Goal: Task Accomplishment & Management: Complete application form

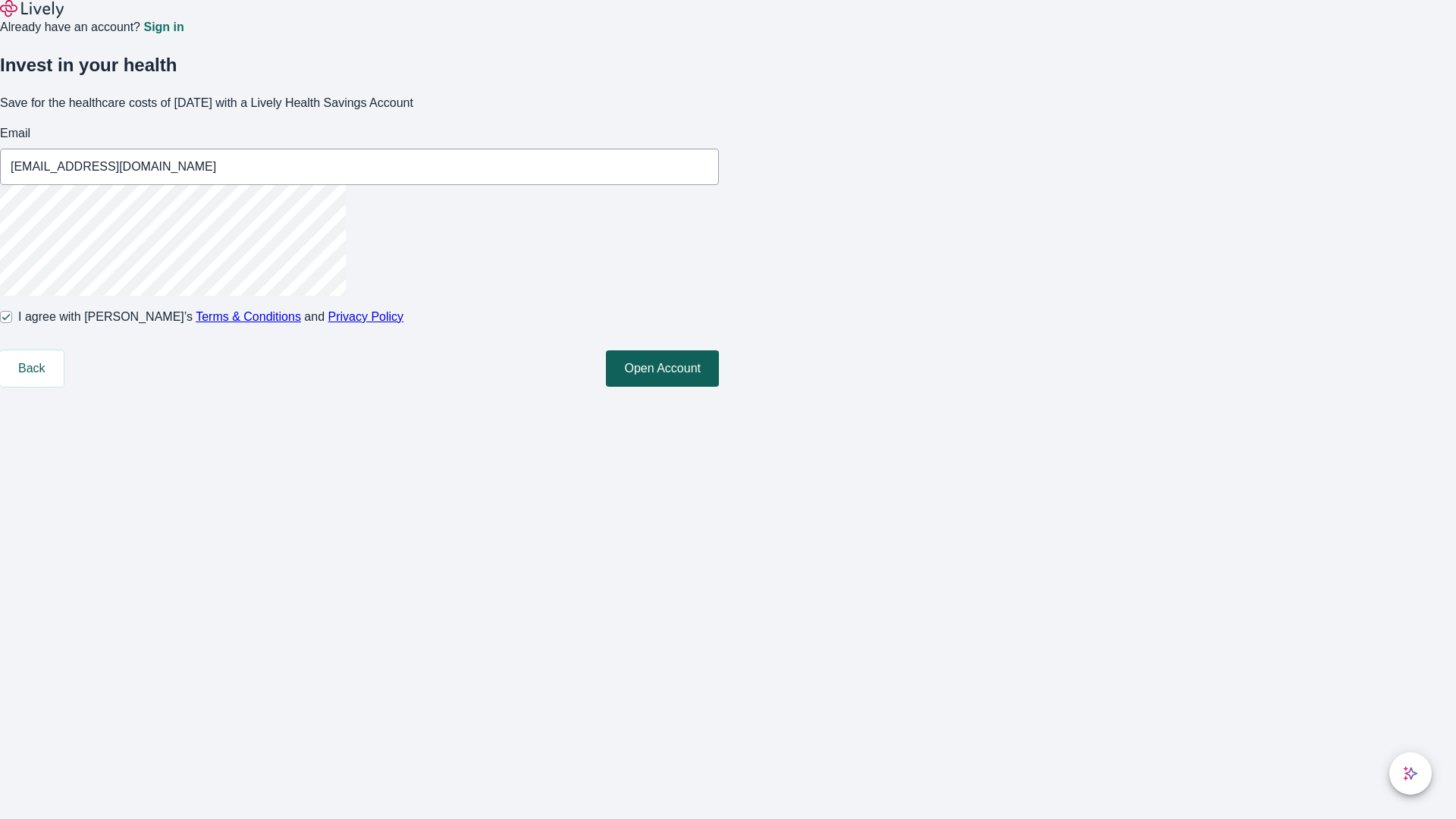
click at [719, 386] on button "Open Account" at bounding box center [662, 369] width 113 height 37
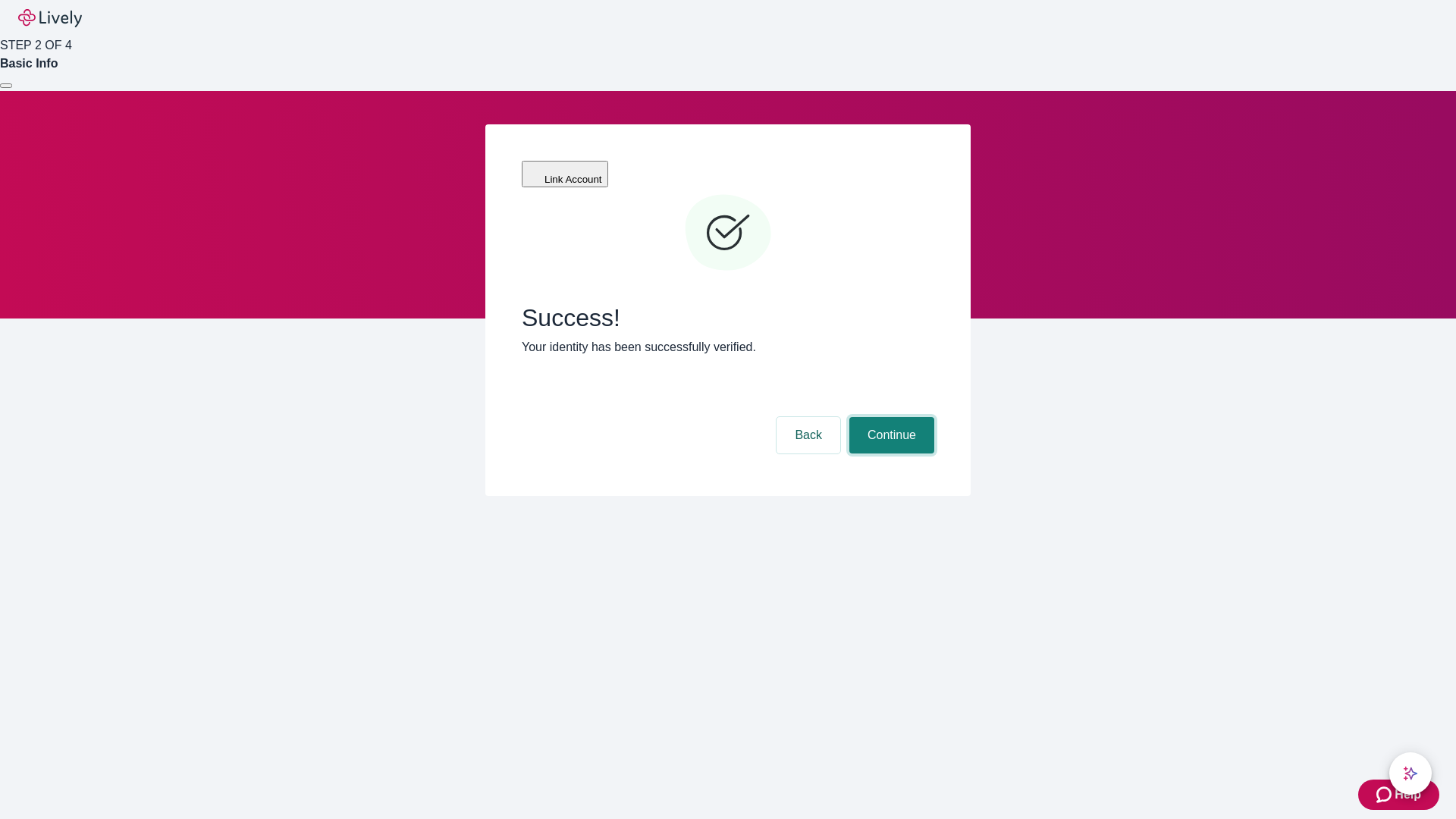
click at [889, 417] on button "Continue" at bounding box center [892, 435] width 85 height 37
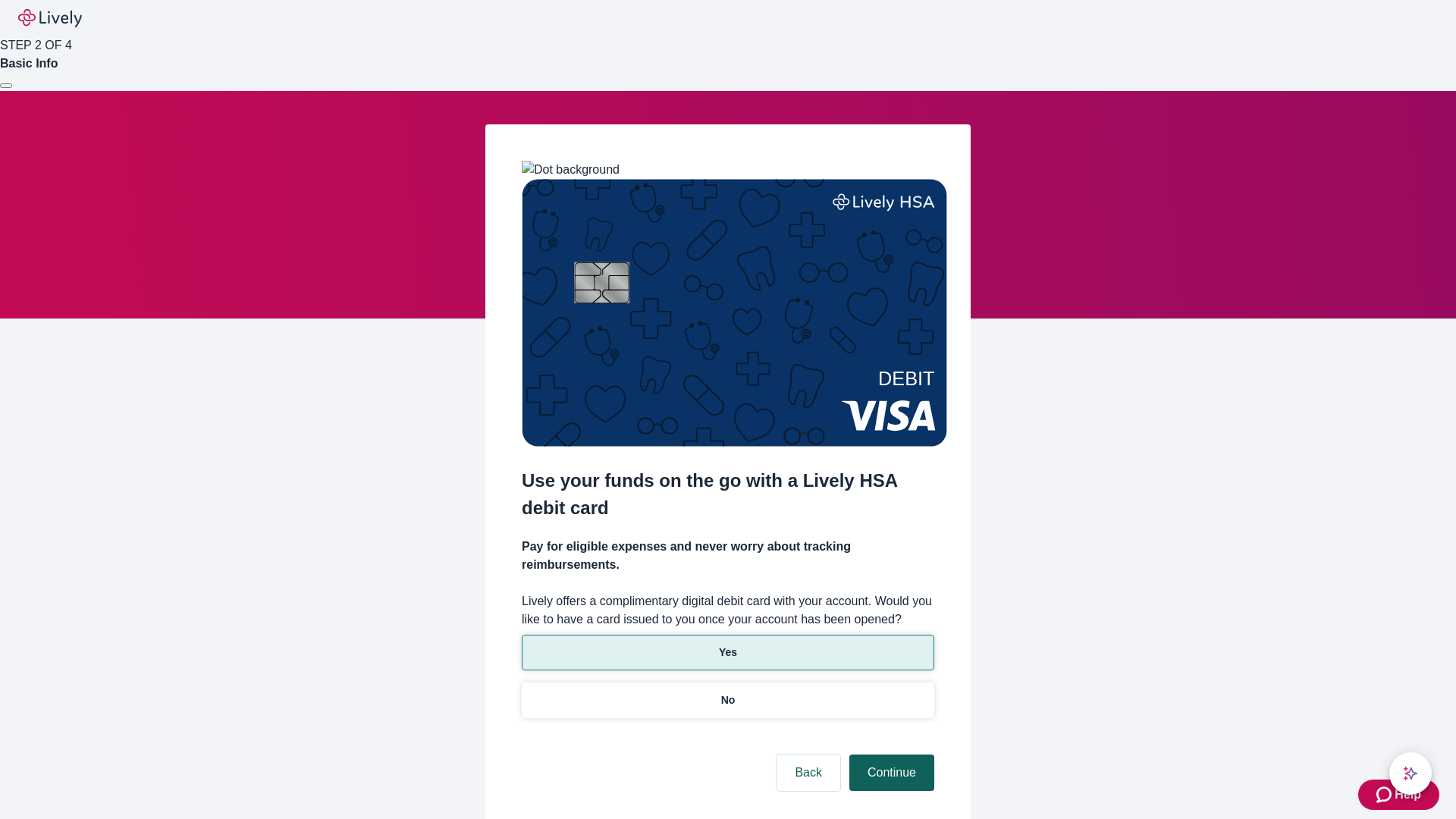
click at [727, 693] on p "No" at bounding box center [728, 700] width 14 height 16
click at [889, 754] on button "Continue" at bounding box center [892, 772] width 85 height 37
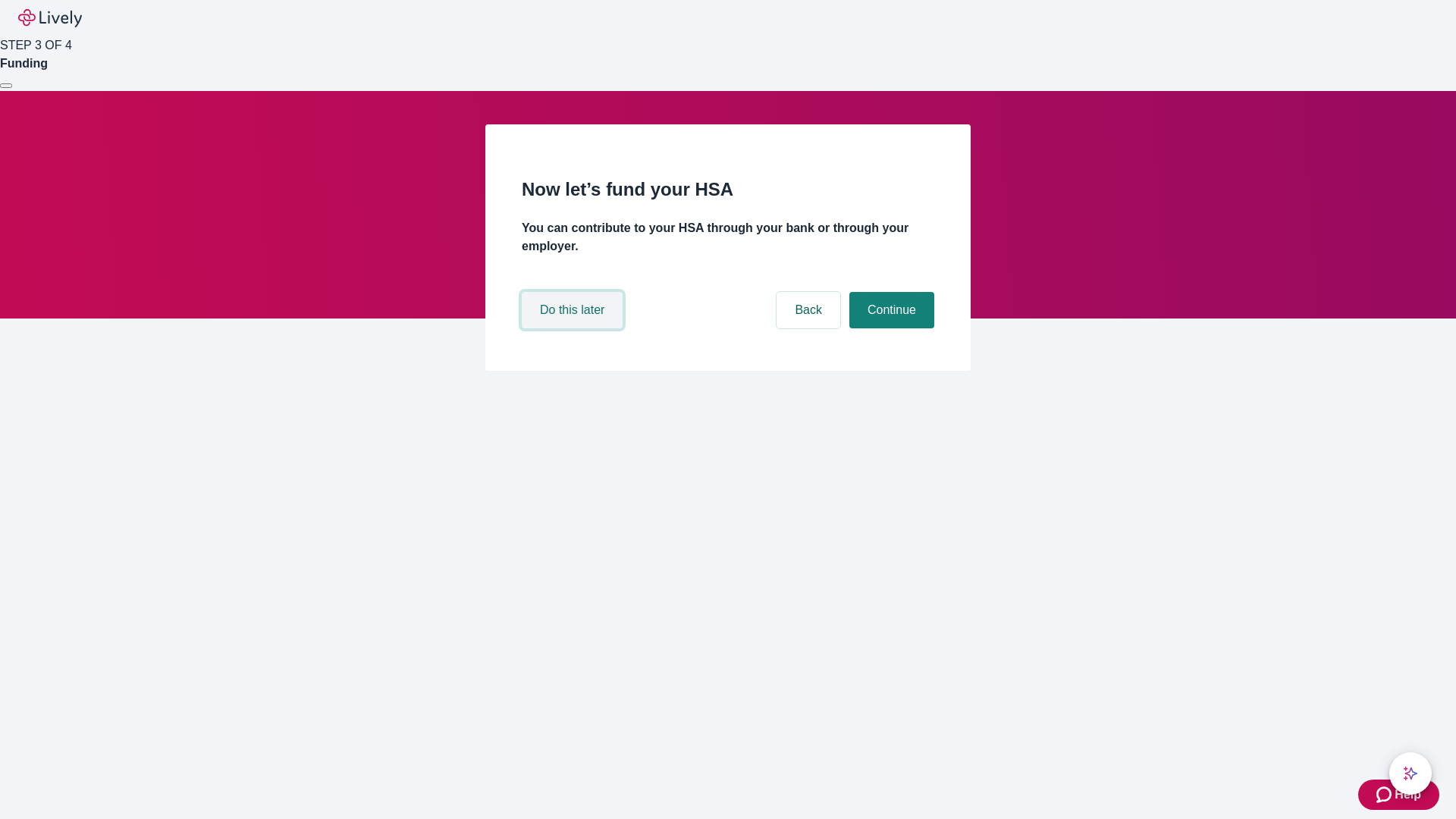
click at [574, 329] on button "Do this later" at bounding box center [571, 310] width 101 height 37
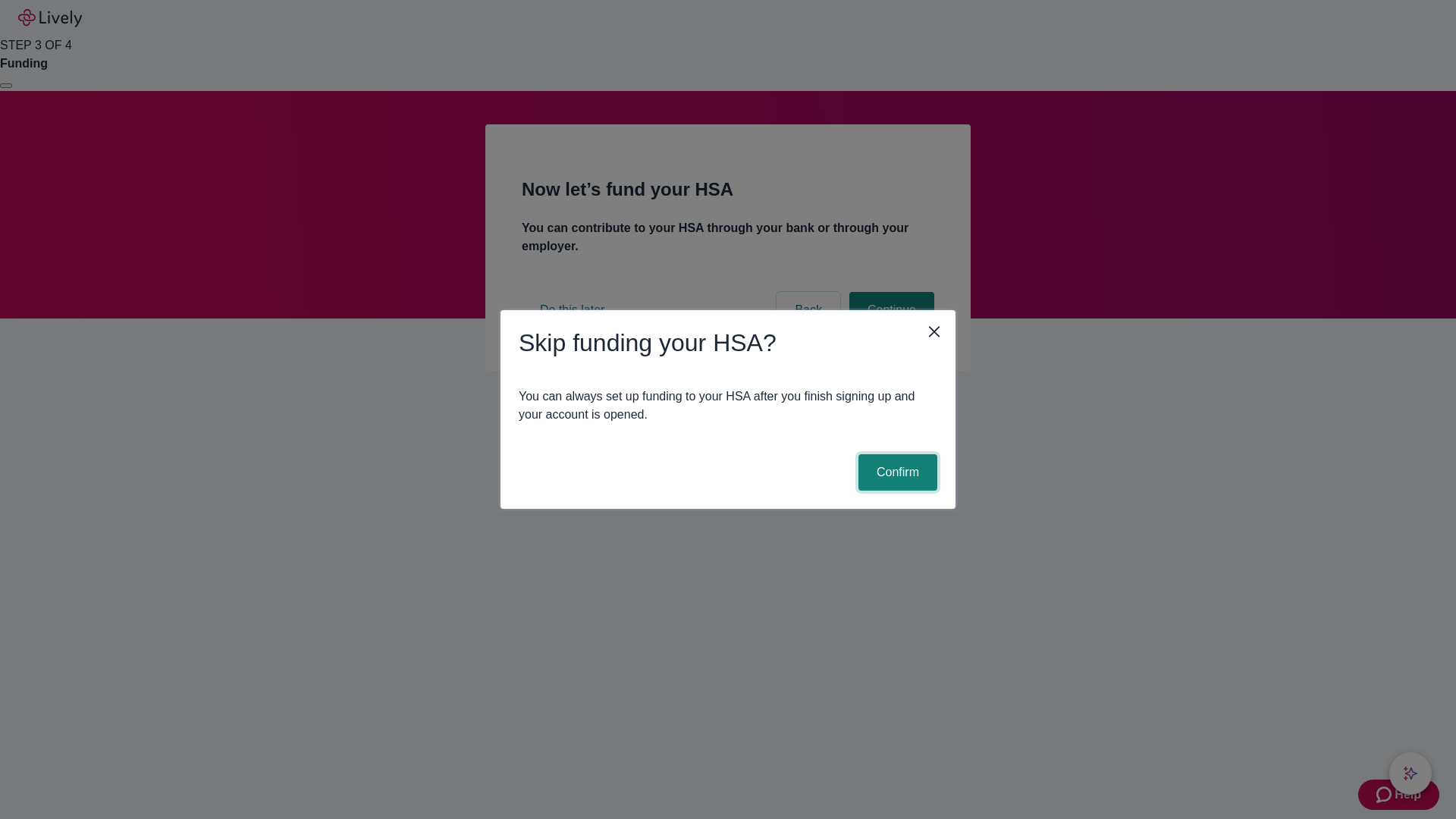
click at [895, 472] on button "Confirm" at bounding box center [897, 472] width 79 height 37
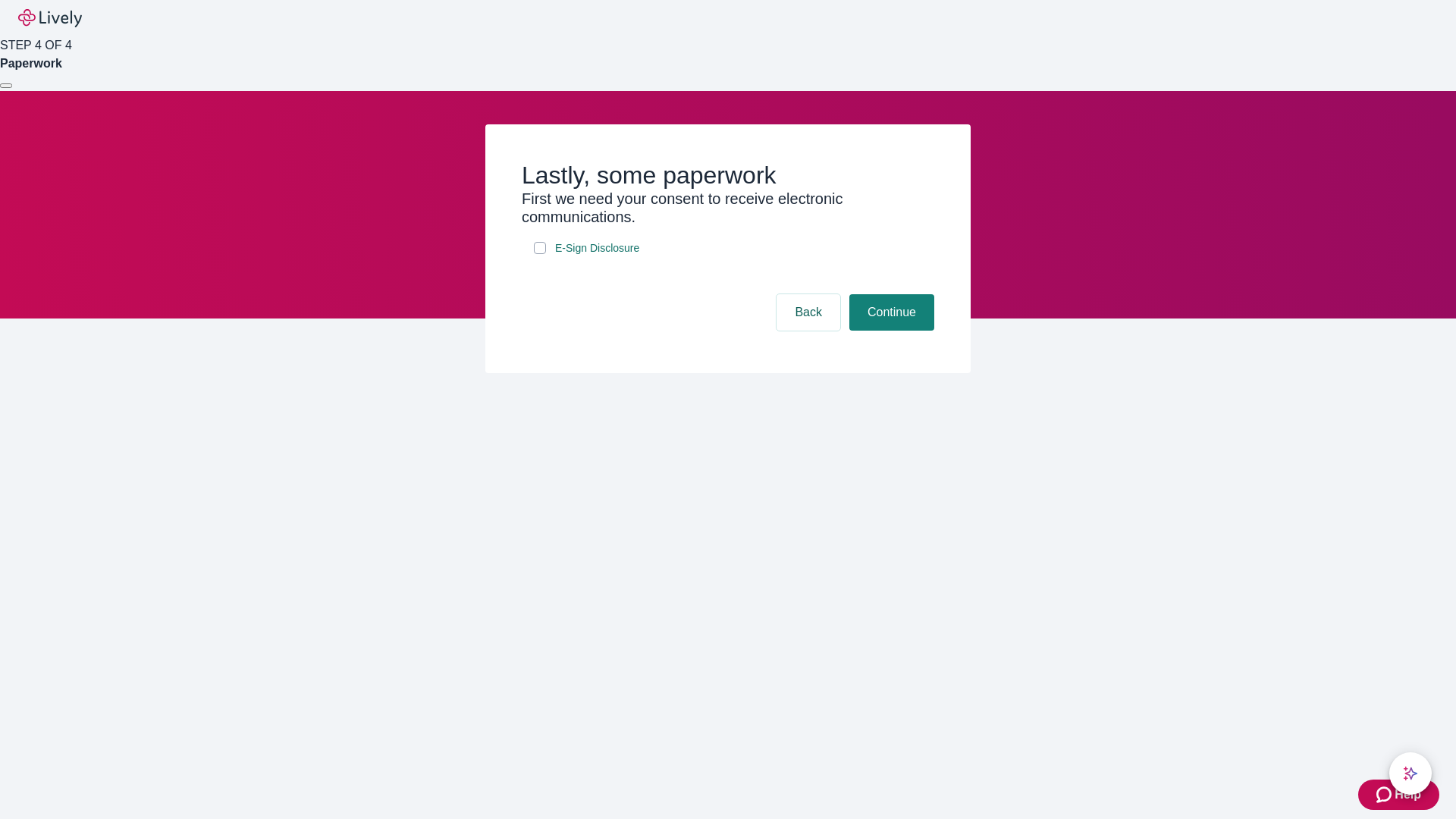
click at [539, 254] on input "E-Sign Disclosure" at bounding box center [540, 248] width 12 height 12
checkbox input "true"
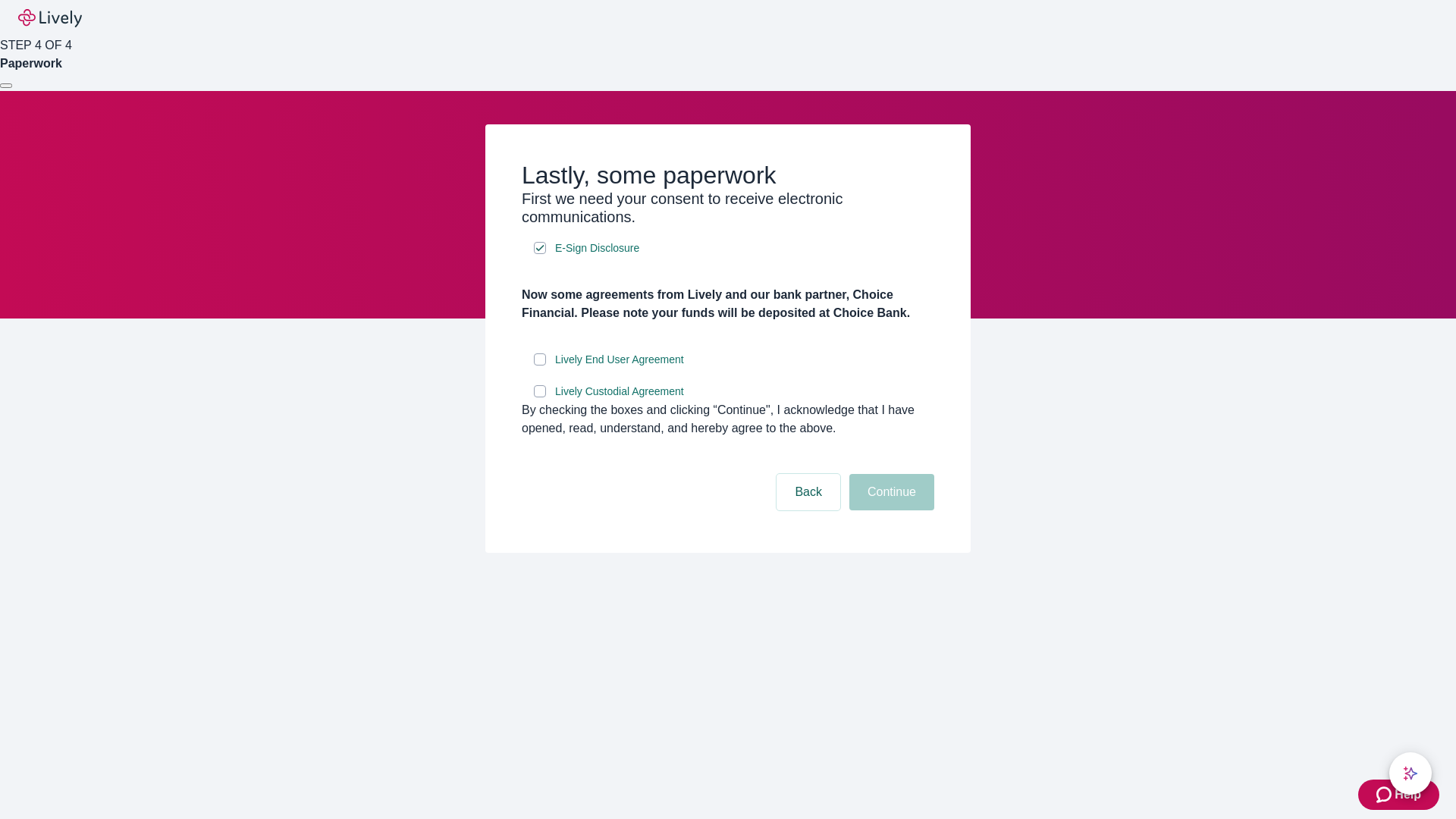
click at [539, 365] on input "Lively End User Agreement" at bounding box center [540, 360] width 12 height 12
checkbox input "true"
click at [539, 397] on input "Lively Custodial Agreement" at bounding box center [540, 391] width 12 height 12
checkbox input "true"
click at [889, 511] on button "Continue" at bounding box center [892, 492] width 85 height 37
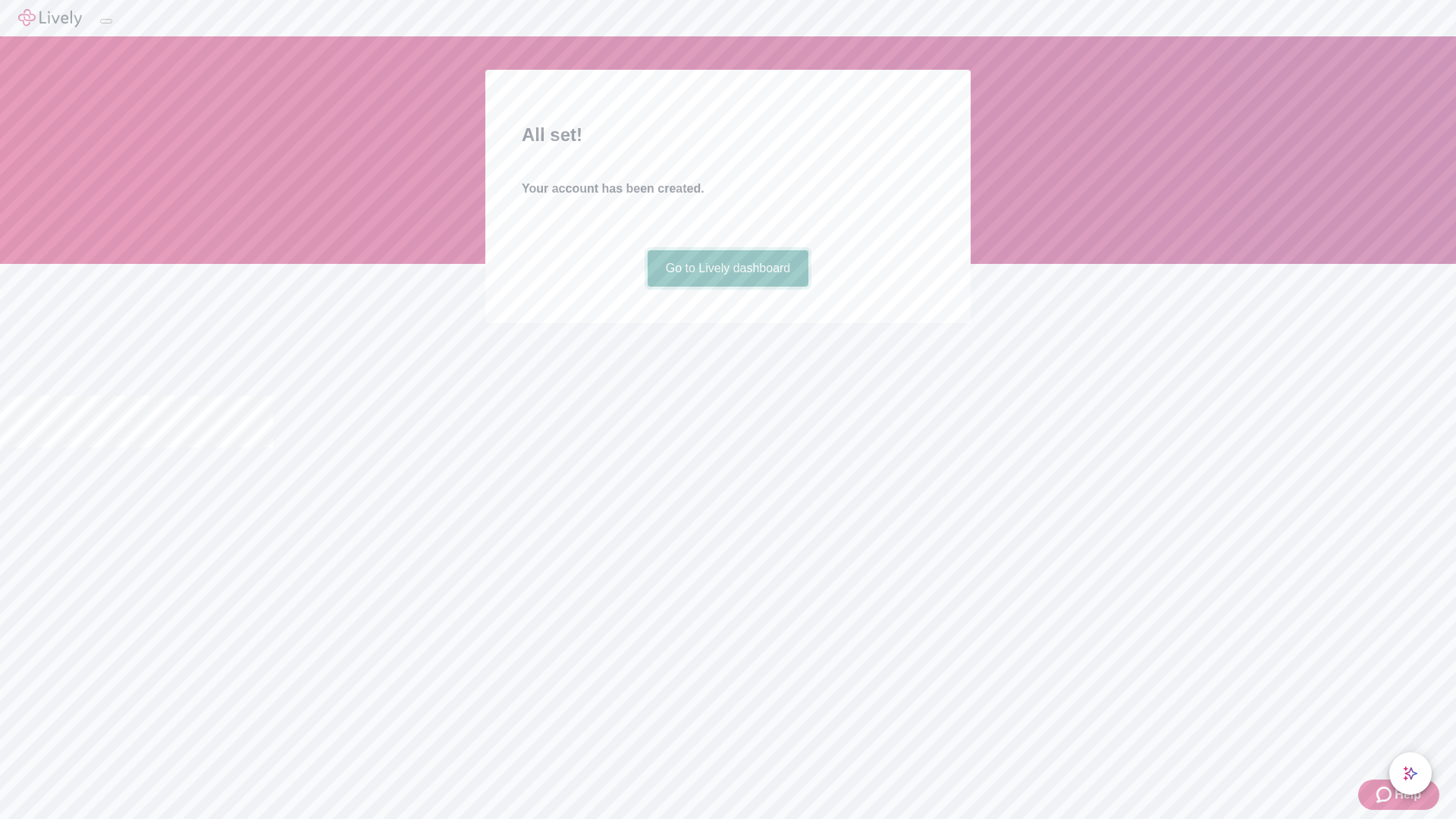
click at [727, 287] on link "Go to Lively dashboard" at bounding box center [728, 268] width 162 height 37
